Goal: Check status: Check status

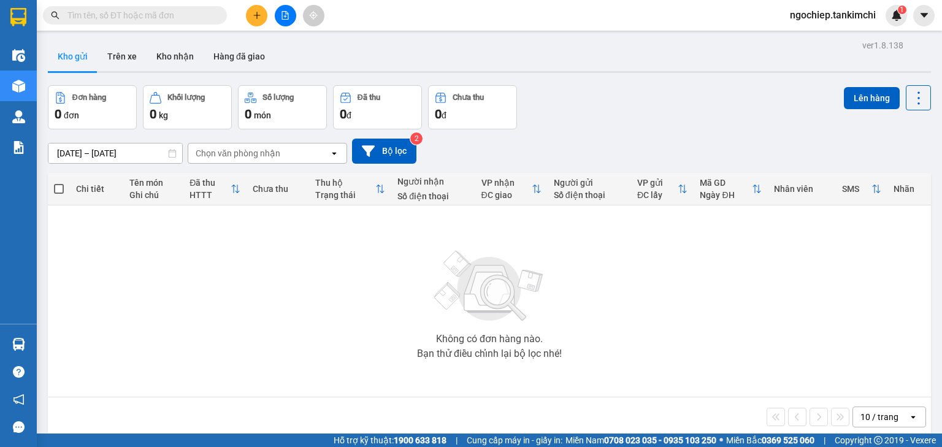
click at [331, 153] on icon "open" at bounding box center [334, 153] width 10 height 10
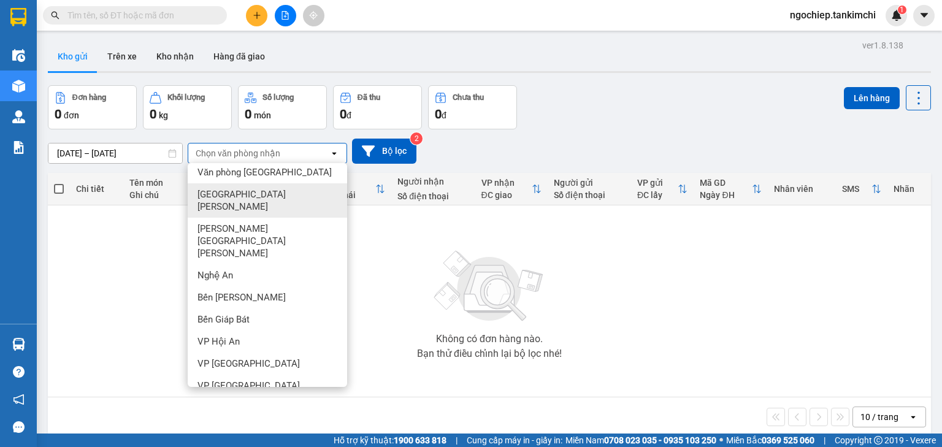
scroll to position [51, 0]
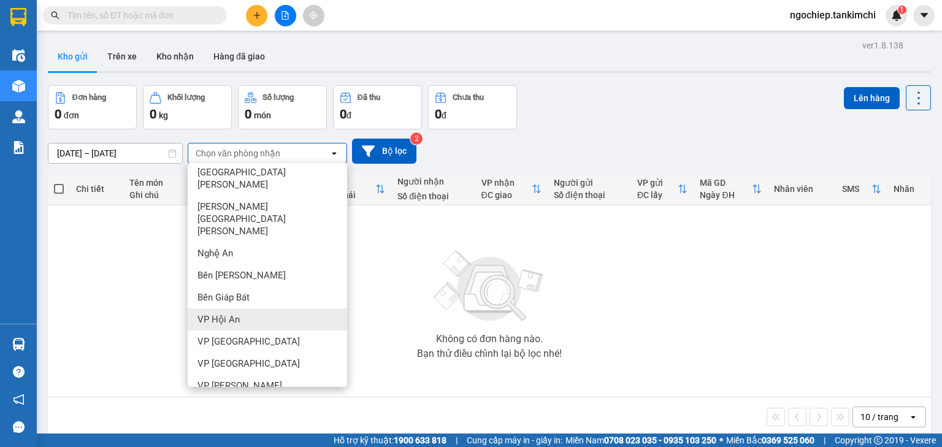
click at [234, 313] on span "VP Hội An" at bounding box center [218, 319] width 42 height 12
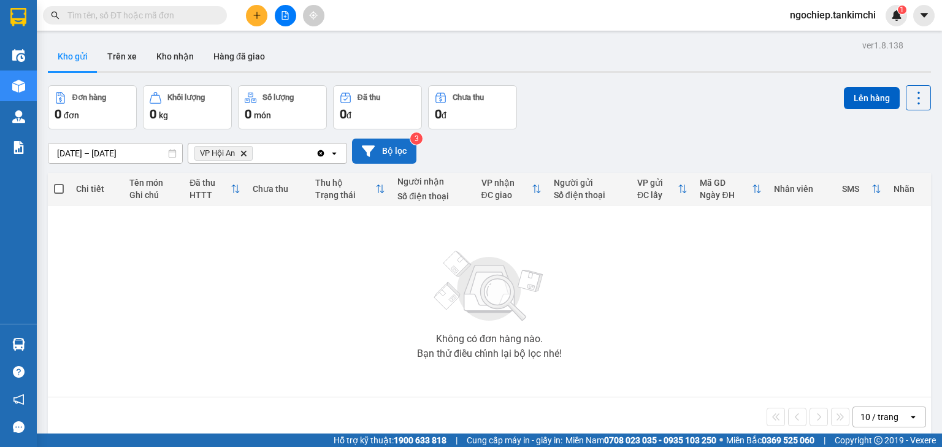
click at [391, 153] on button "Bộ lọc" at bounding box center [384, 151] width 64 height 25
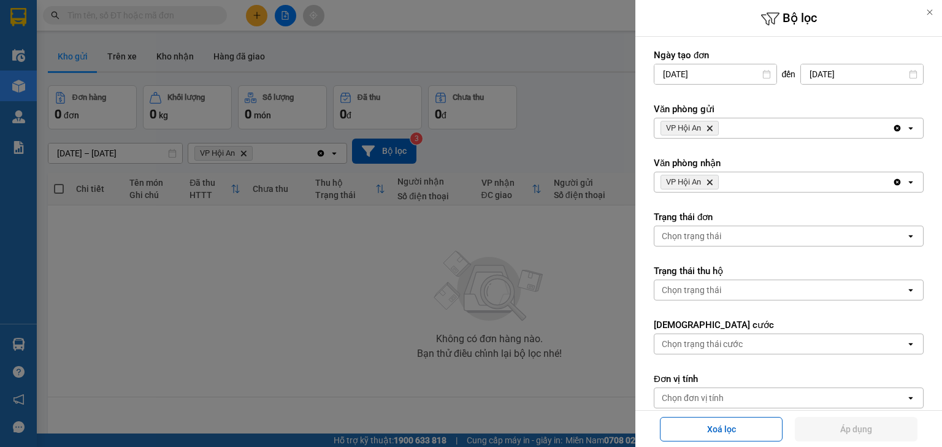
click at [391, 153] on div at bounding box center [471, 223] width 942 height 447
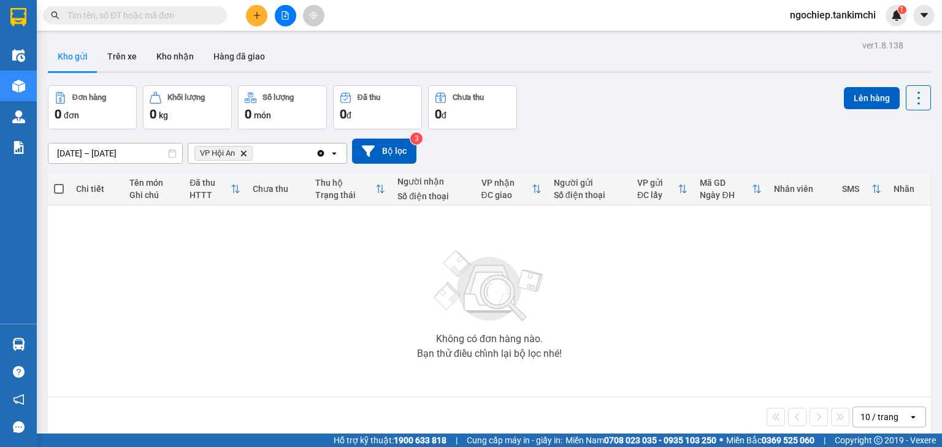
click at [110, 11] on input "text" at bounding box center [139, 15] width 145 height 13
click at [103, 16] on input "text" at bounding box center [139, 15] width 145 height 13
click at [159, 10] on input "text" at bounding box center [139, 15] width 145 height 13
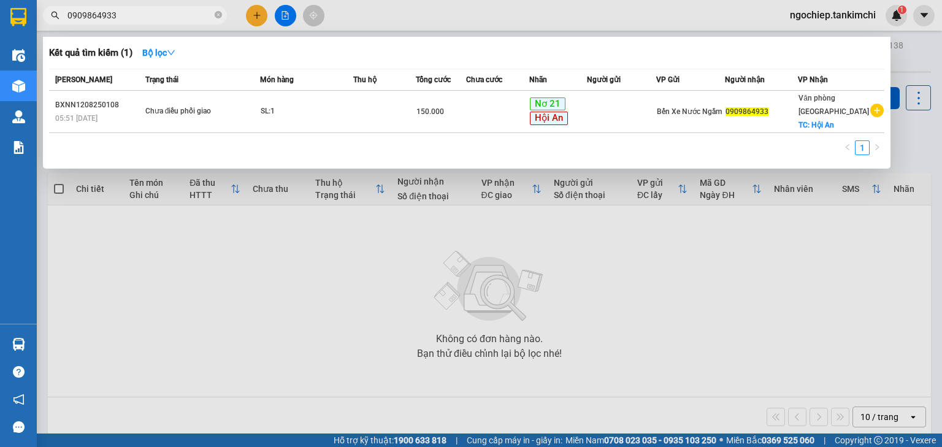
drag, startPoint x: 121, startPoint y: 15, endPoint x: 51, endPoint y: 15, distance: 69.9
click at [51, 15] on div "0909864933" at bounding box center [119, 15] width 239 height 18
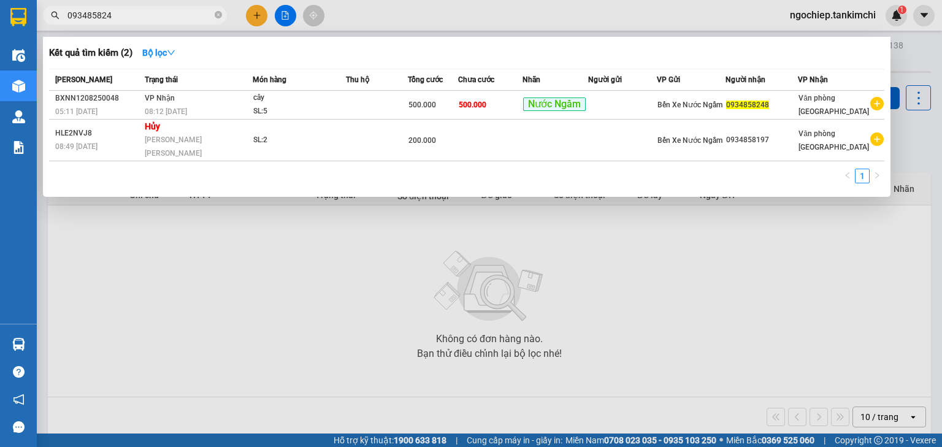
type input "0934858248"
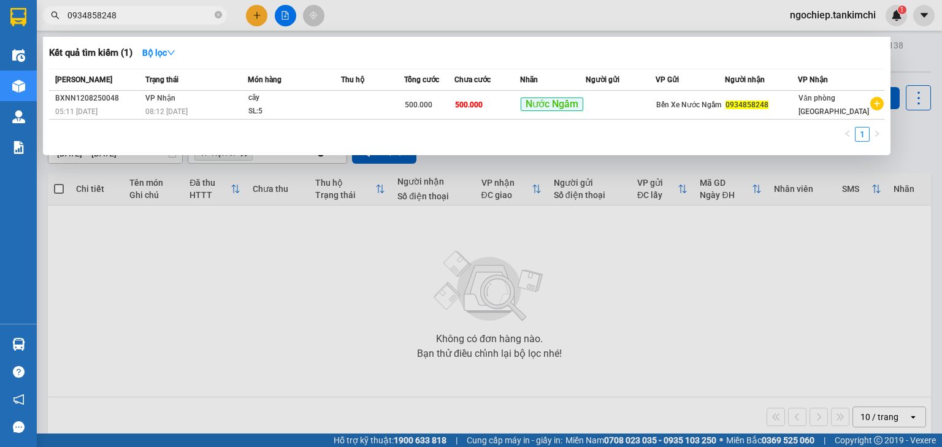
click at [159, 15] on input "0934858248" at bounding box center [139, 15] width 145 height 13
drag, startPoint x: 218, startPoint y: 12, endPoint x: 152, endPoint y: 13, distance: 66.2
click at [216, 12] on icon "close-circle" at bounding box center [218, 14] width 7 height 7
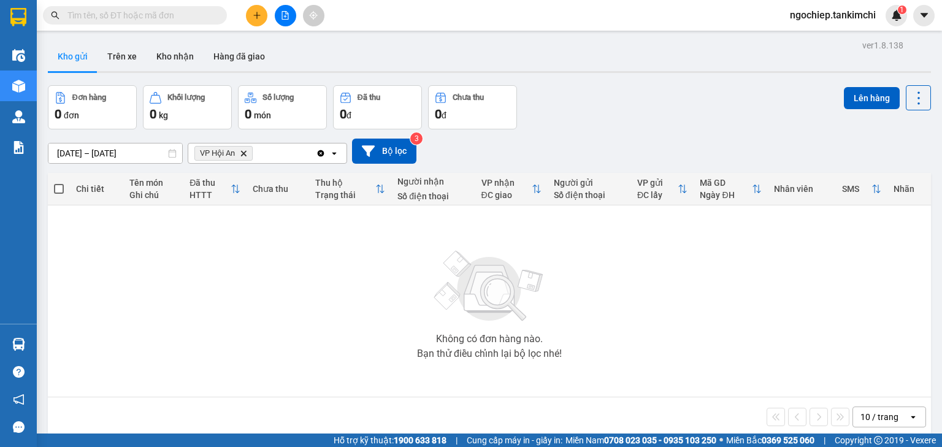
click at [151, 13] on input "text" at bounding box center [139, 15] width 145 height 13
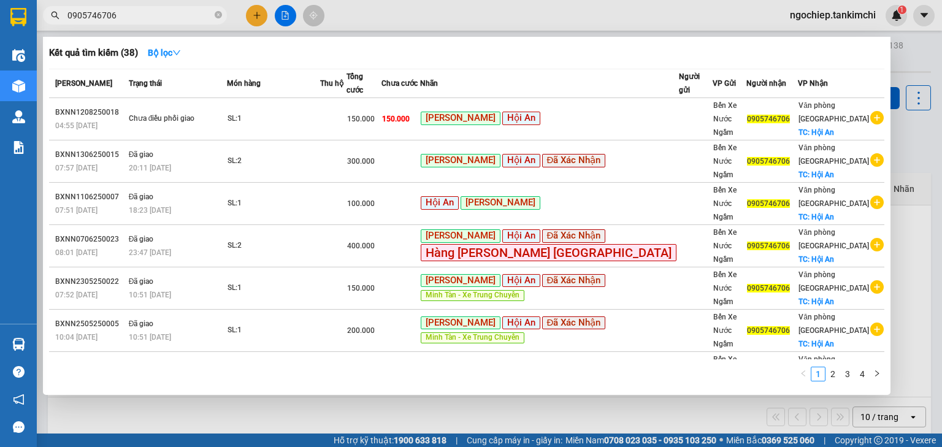
type input "0905746706"
drag, startPoint x: 217, startPoint y: 17, endPoint x: 142, endPoint y: 16, distance: 75.4
click at [215, 17] on icon "close-circle" at bounding box center [218, 14] width 7 height 7
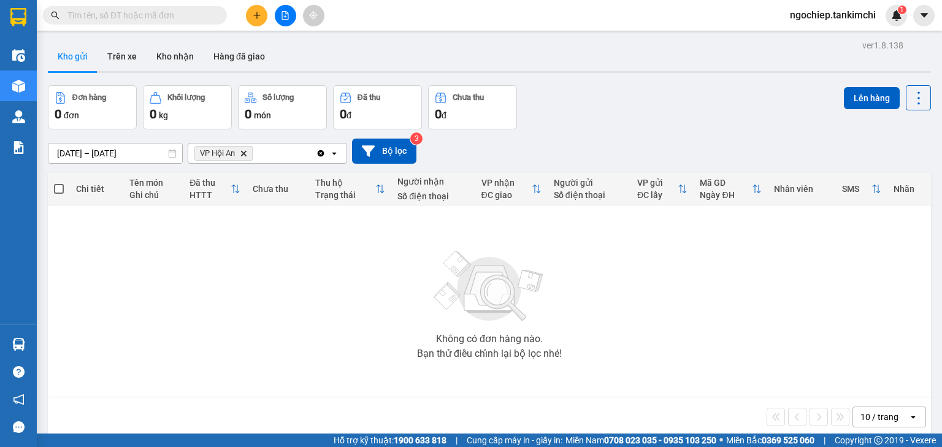
click at [142, 16] on input "text" at bounding box center [139, 15] width 145 height 13
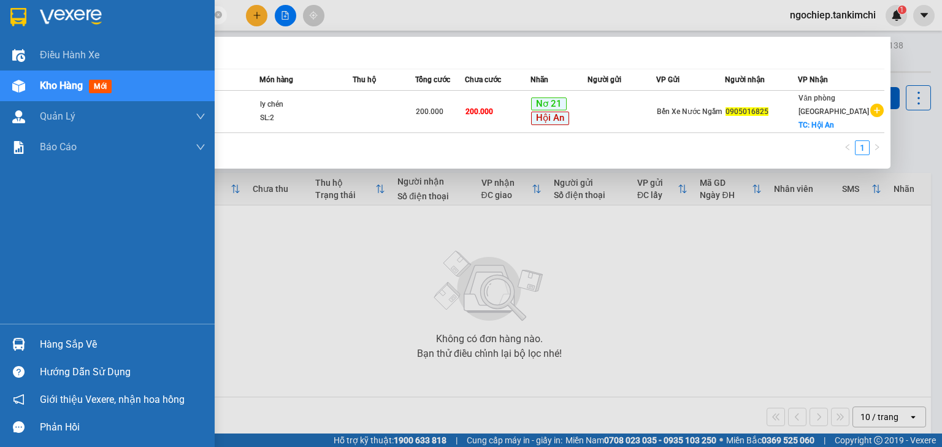
drag, startPoint x: 130, startPoint y: 15, endPoint x: 21, endPoint y: 15, distance: 108.5
click at [21, 15] on section "Kết quả tìm kiếm ( 1 ) Bộ lọc Mã ĐH Trạng thái Món hàng Thu hộ Tổng cước Chưa c…" at bounding box center [471, 223] width 942 height 447
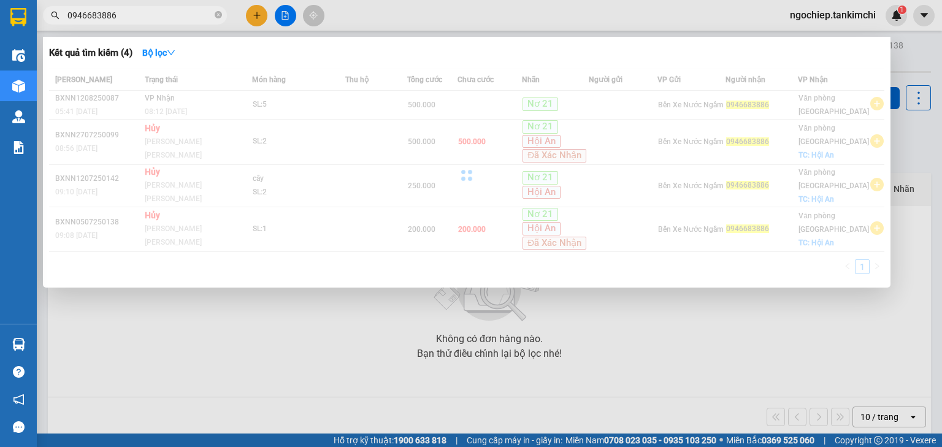
type input "0946683886"
